Goal: Navigation & Orientation: Find specific page/section

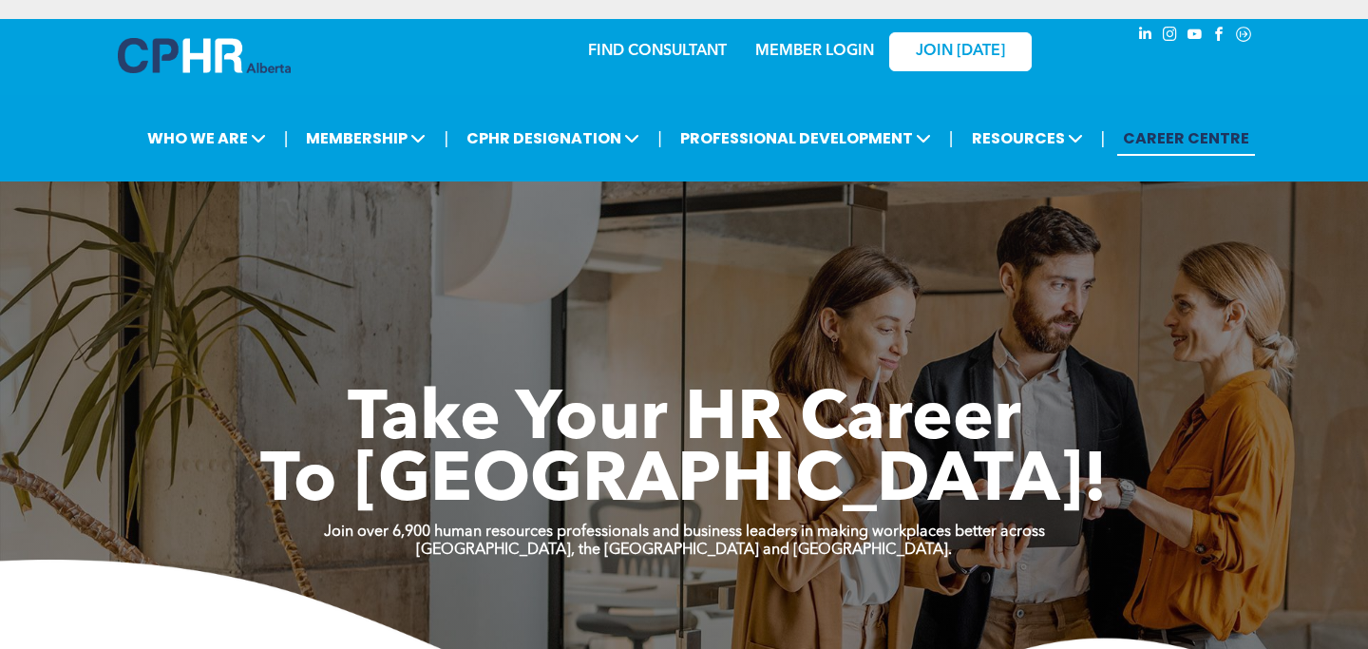
click at [835, 29] on div "MEMBER LOGIN" at bounding box center [815, 46] width 124 height 34
click at [825, 44] on link "MEMBER LOGIN" at bounding box center [814, 51] width 119 height 15
click at [781, 44] on link "MEMBER LOGIN" at bounding box center [814, 51] width 119 height 15
click at [661, 44] on link "FIND CONSULTANT" at bounding box center [657, 51] width 139 height 15
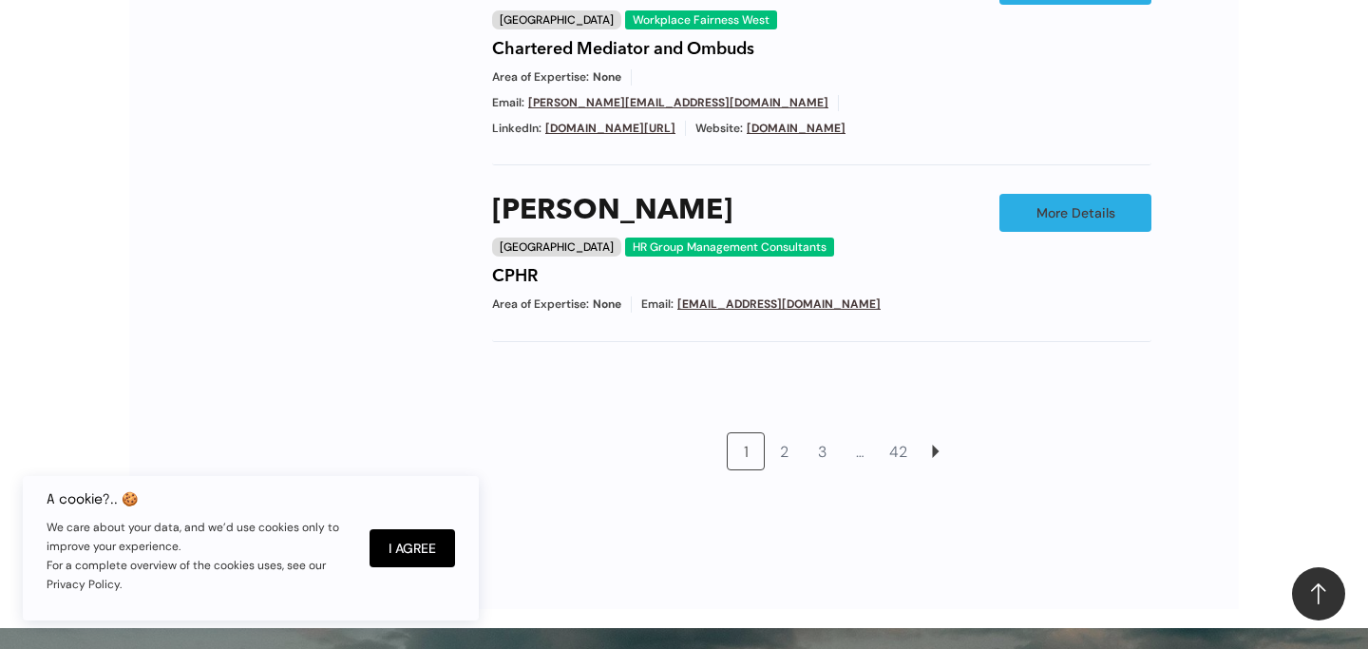
scroll to position [1763, 0]
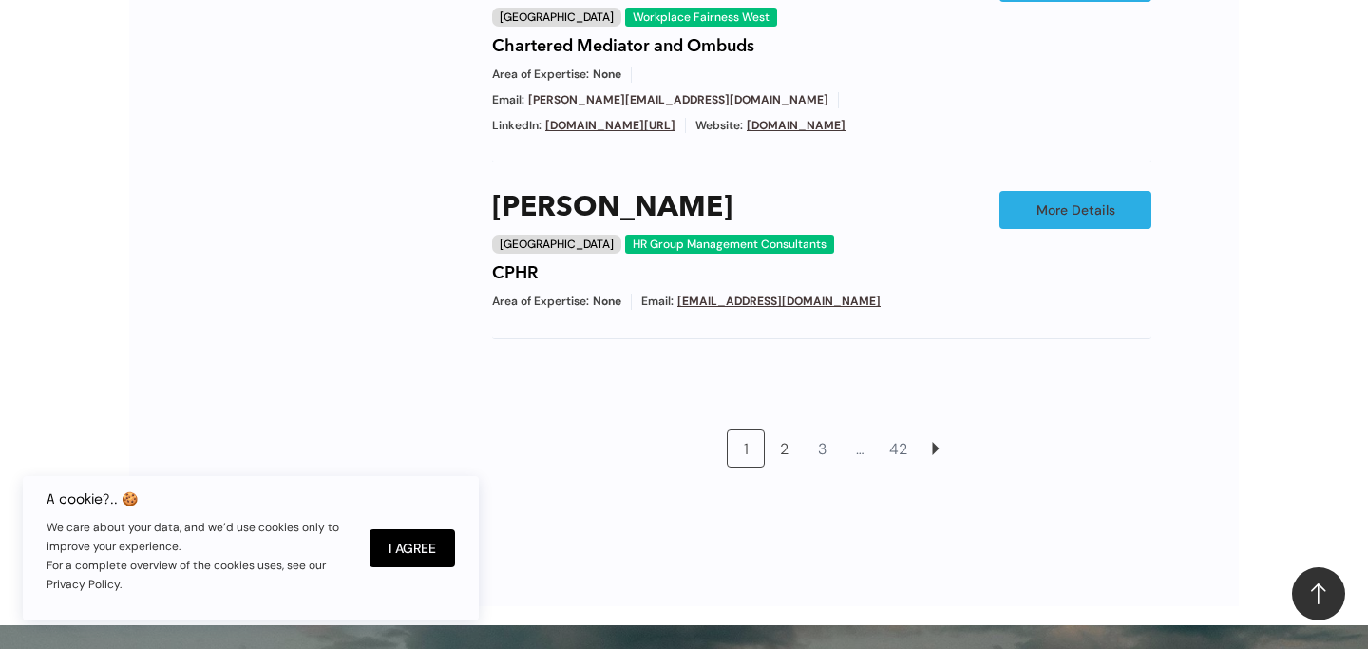
click at [790, 430] on link "2" at bounding box center [784, 448] width 36 height 36
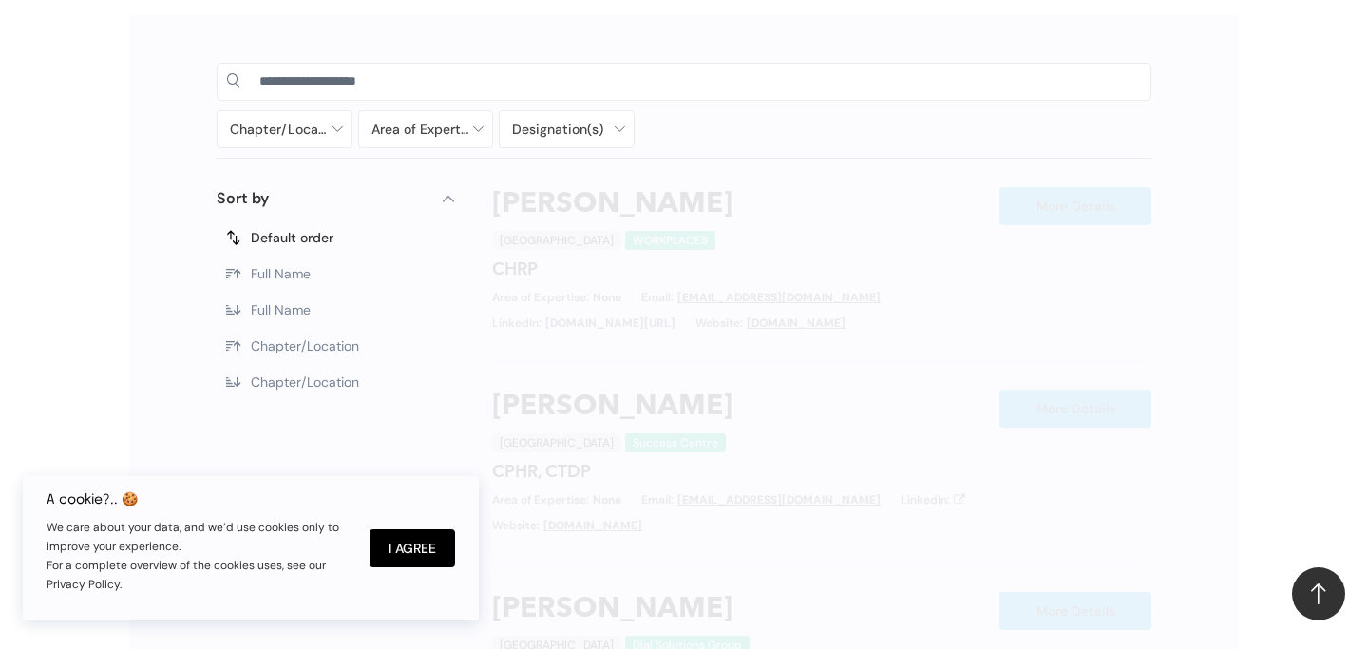
scroll to position [904, 0]
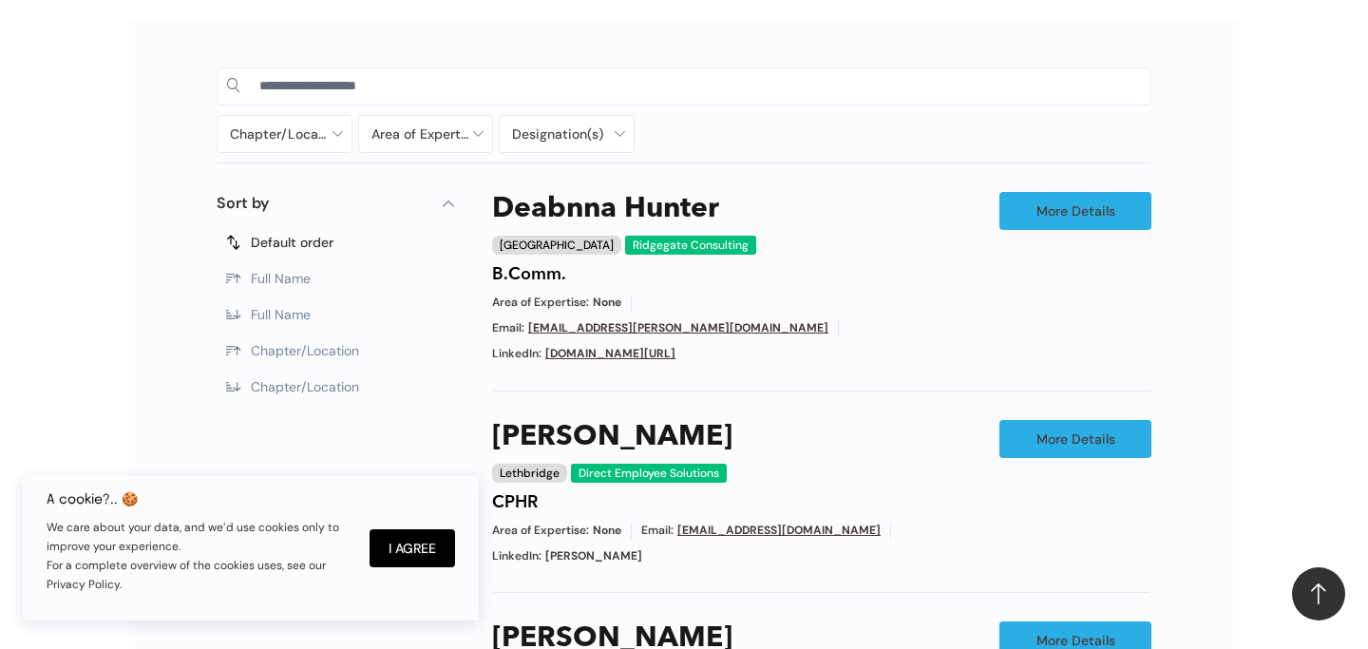
click at [303, 345] on label "Chapter/Location" at bounding box center [336, 351] width 238 height 36
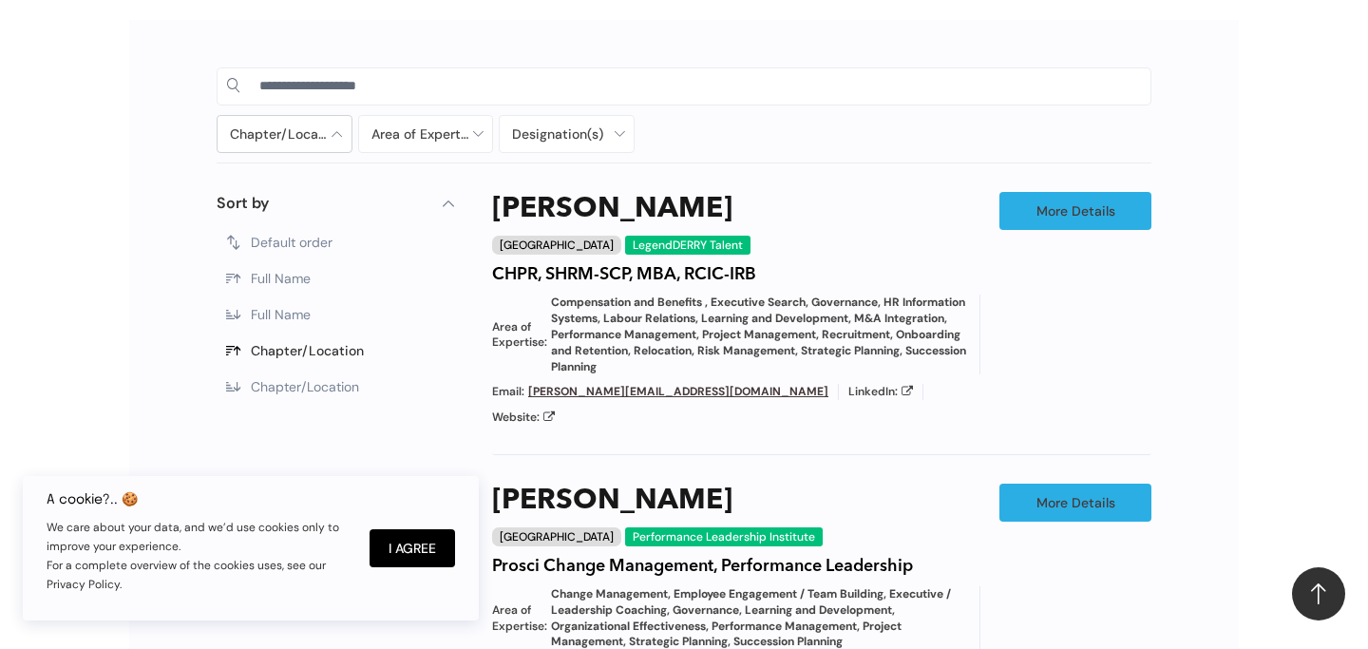
click at [318, 125] on div at bounding box center [285, 134] width 134 height 36
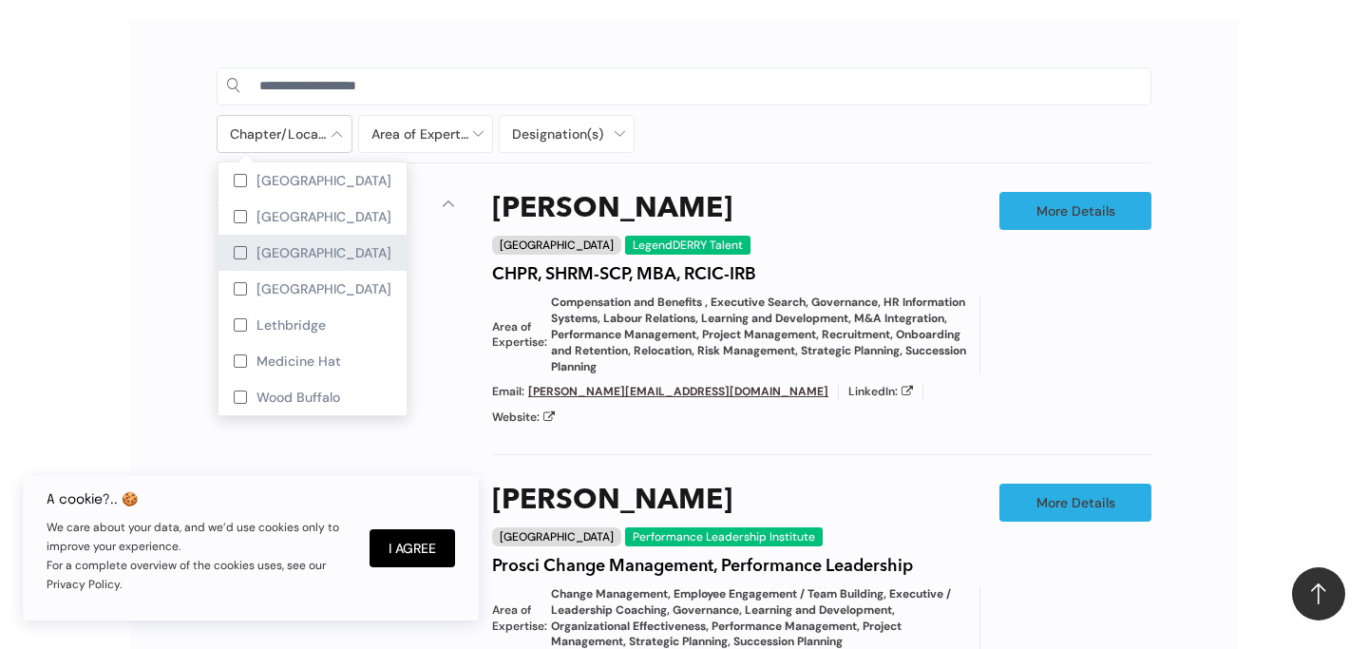
click at [299, 235] on div "Edmonton" at bounding box center [313, 253] width 188 height 36
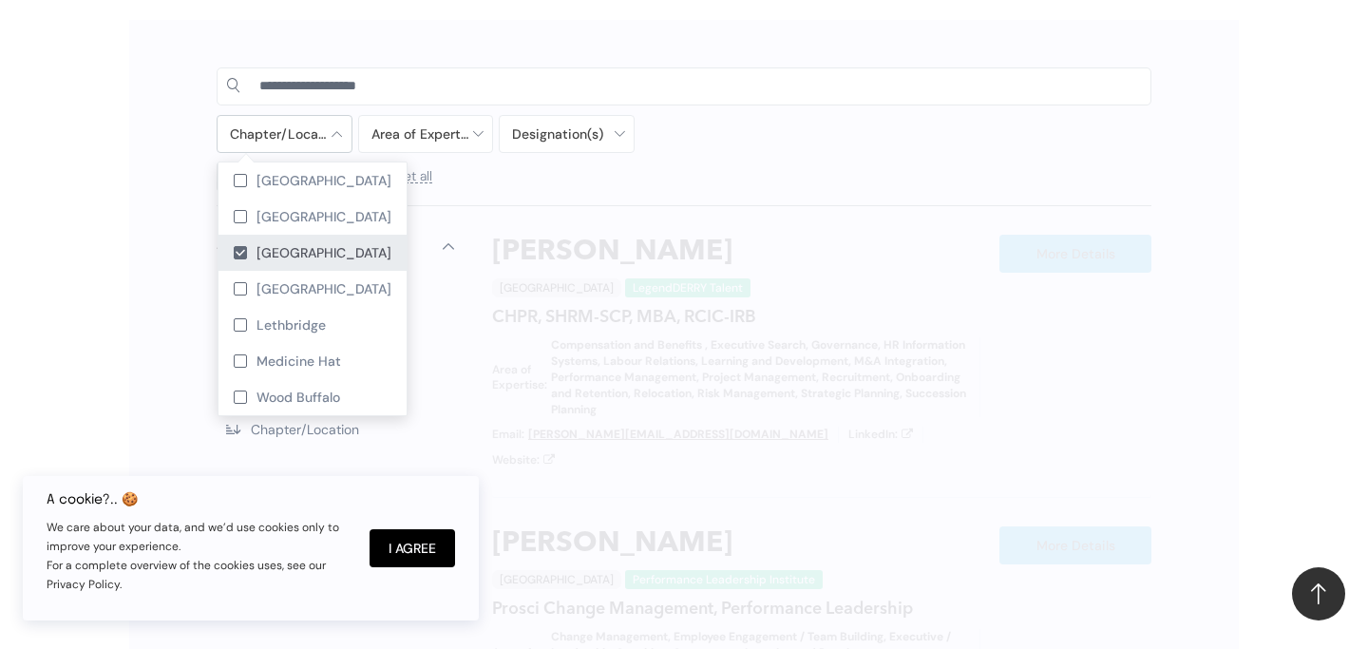
scroll to position [946, 0]
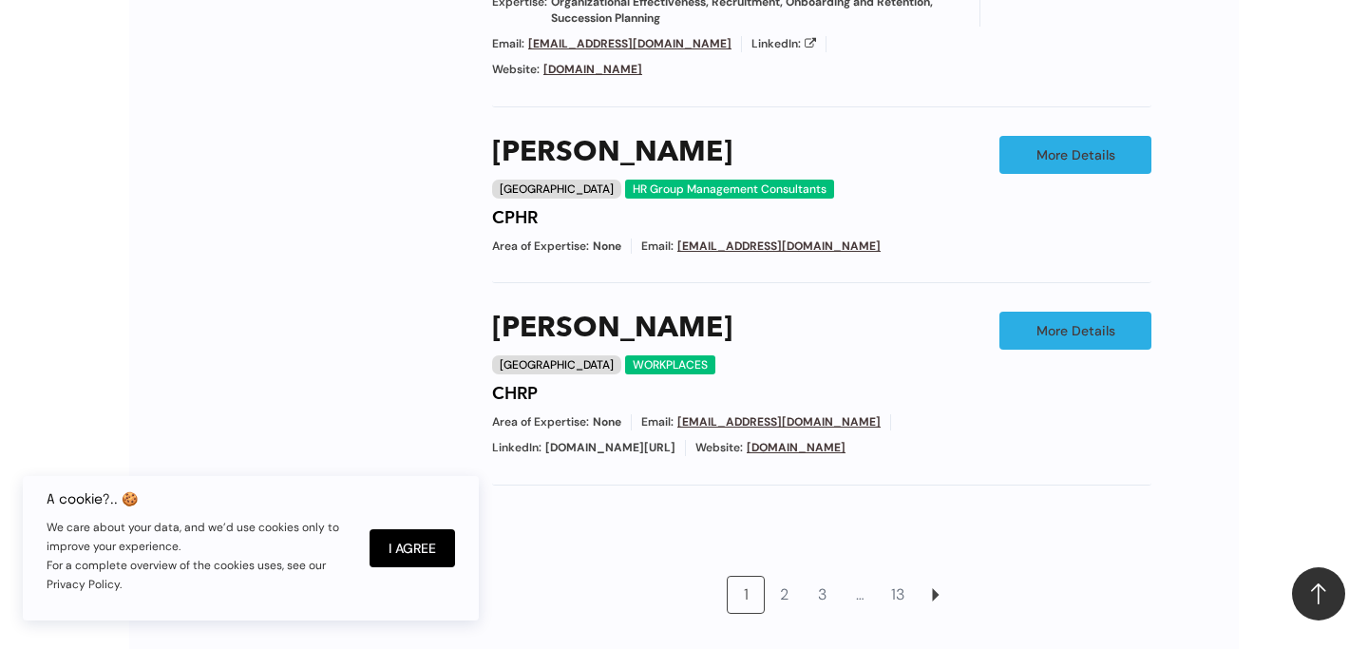
scroll to position [1858, 0]
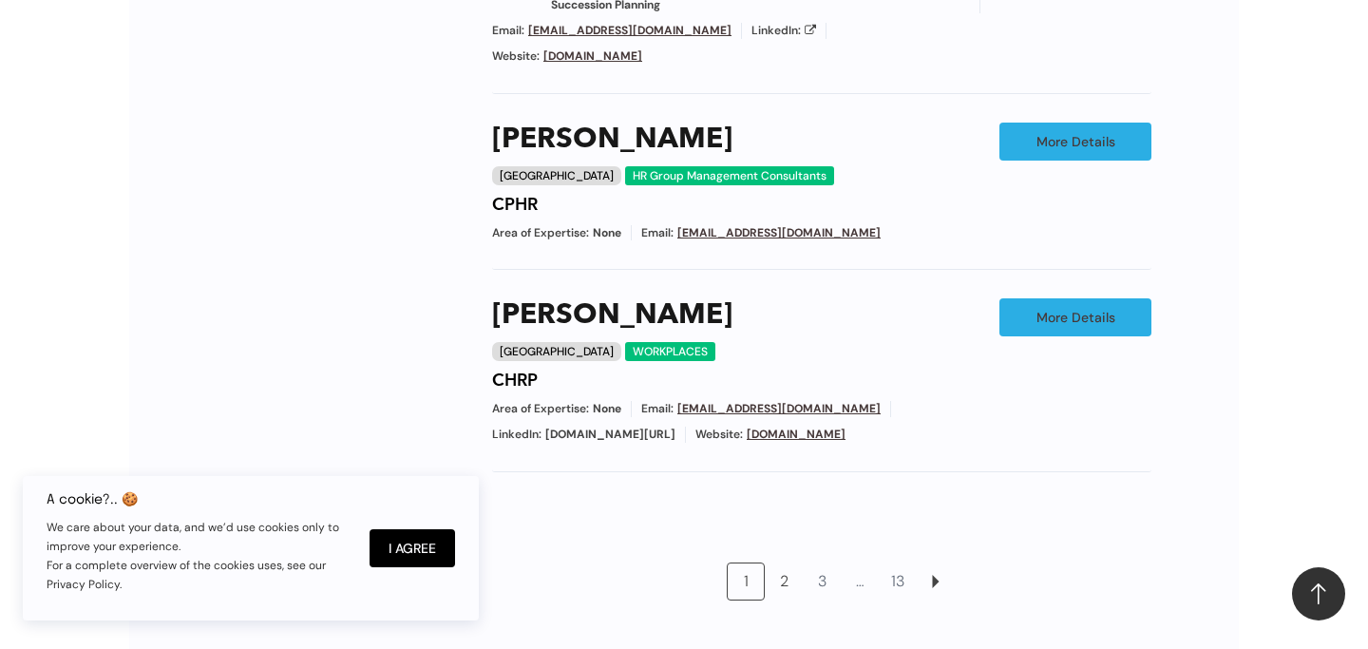
click at [788, 563] on link "2" at bounding box center [784, 581] width 36 height 36
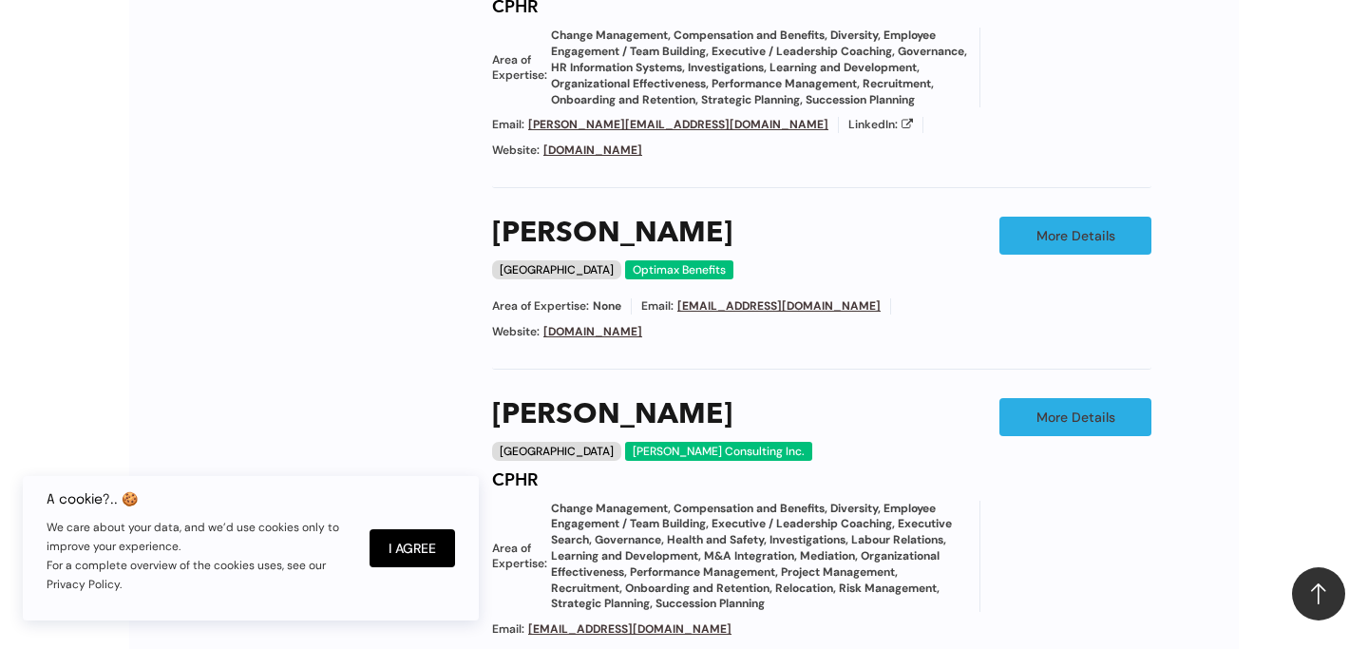
scroll to position [1776, 0]
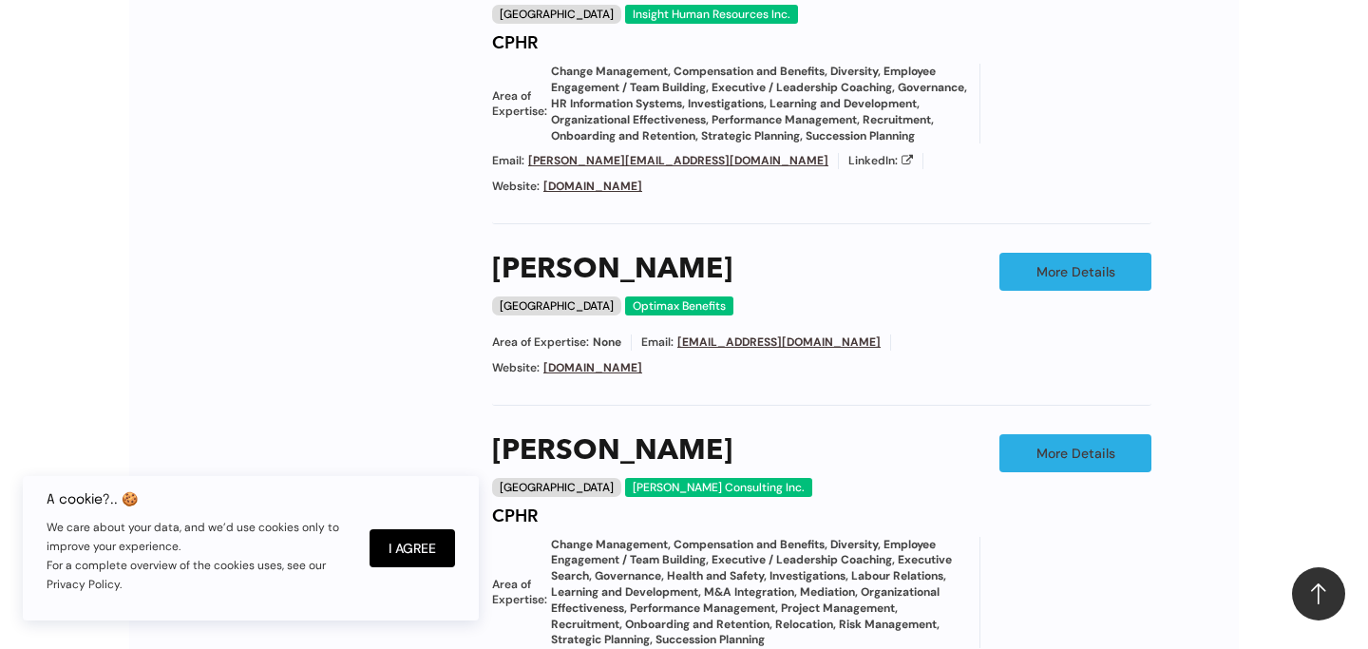
click at [642, 179] on link "www.insight-hr.com" at bounding box center [592, 186] width 99 height 15
